Goal: Information Seeking & Learning: Learn about a topic

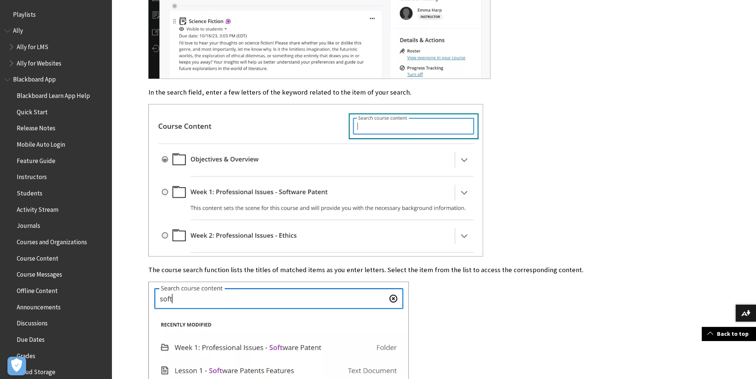
scroll to position [2529, 0]
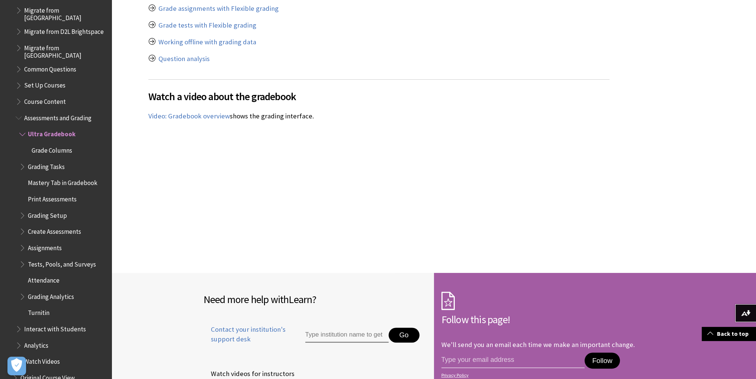
scroll to position [919, 0]
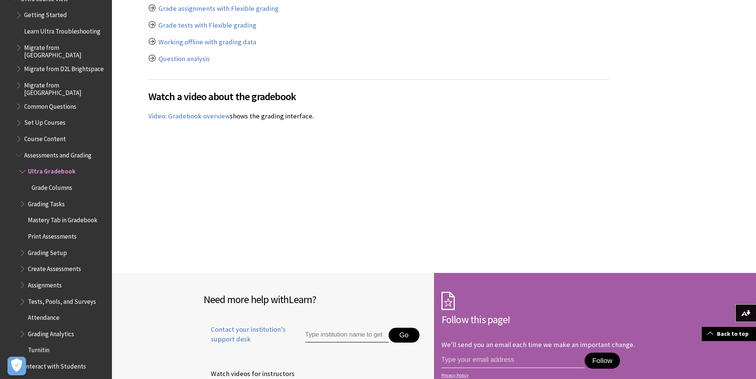
click at [58, 166] on span "Ultra Gradebook" at bounding box center [52, 170] width 48 height 10
click at [496, 352] on input "email address" at bounding box center [513, 360] width 144 height 16
type input "[EMAIL_ADDRESS][DOMAIN_NAME]"
click at [607, 352] on button "Follow" at bounding box center [602, 360] width 35 height 16
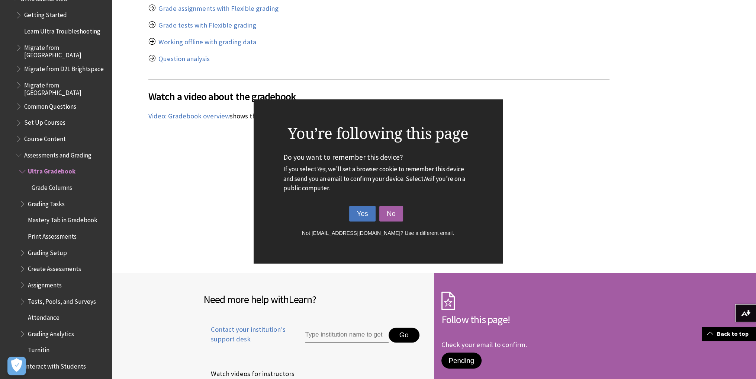
click at [367, 213] on button "Yes" at bounding box center [362, 214] width 26 height 16
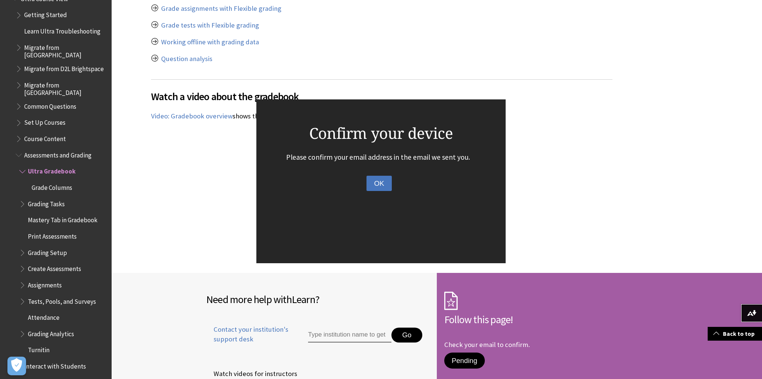
click at [379, 179] on button "OK" at bounding box center [378, 184] width 25 height 16
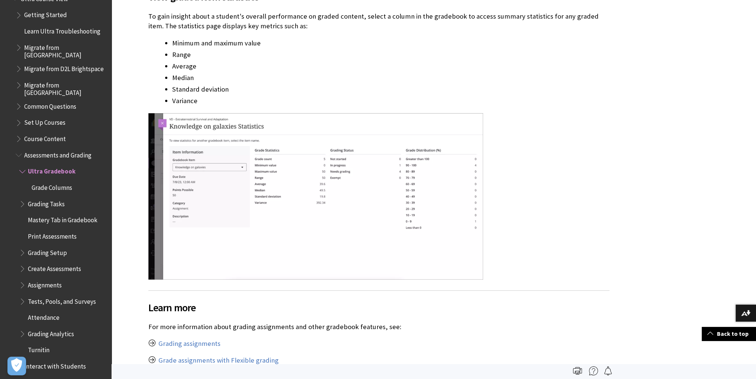
scroll to position [3681, 0]
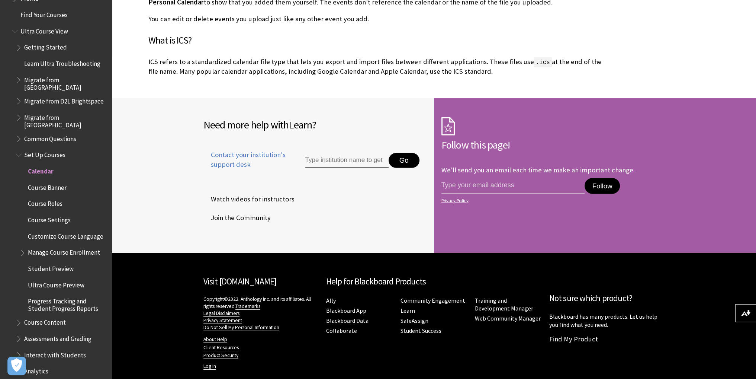
scroll to position [2747, 0]
